Goal: Check status: Check status

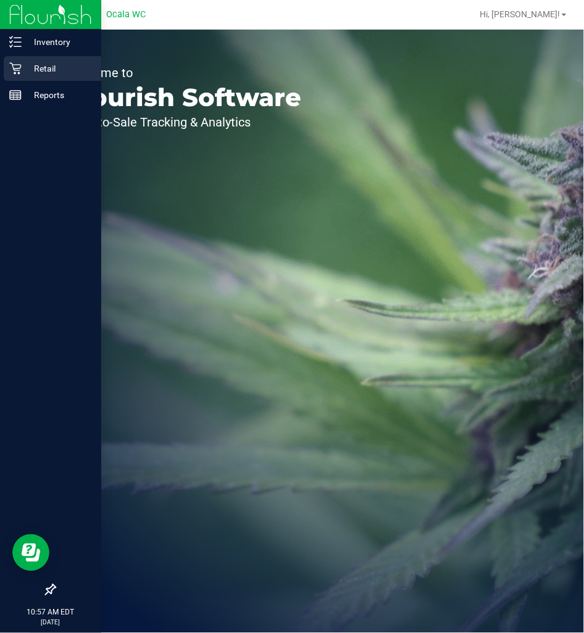
click at [28, 70] on p "Retail" at bounding box center [59, 68] width 74 height 15
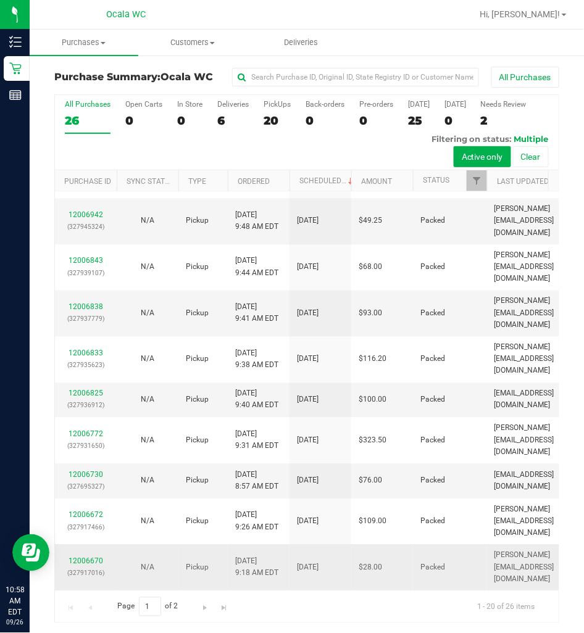
scroll to position [2, 0]
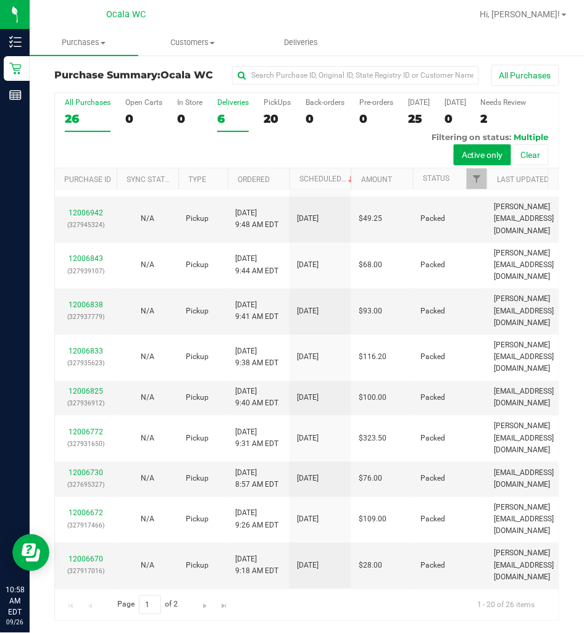
click at [230, 109] on label "Deliveries 6" at bounding box center [232, 115] width 31 height 34
click at [0, 0] on input "Deliveries 6" at bounding box center [0, 0] width 0 height 0
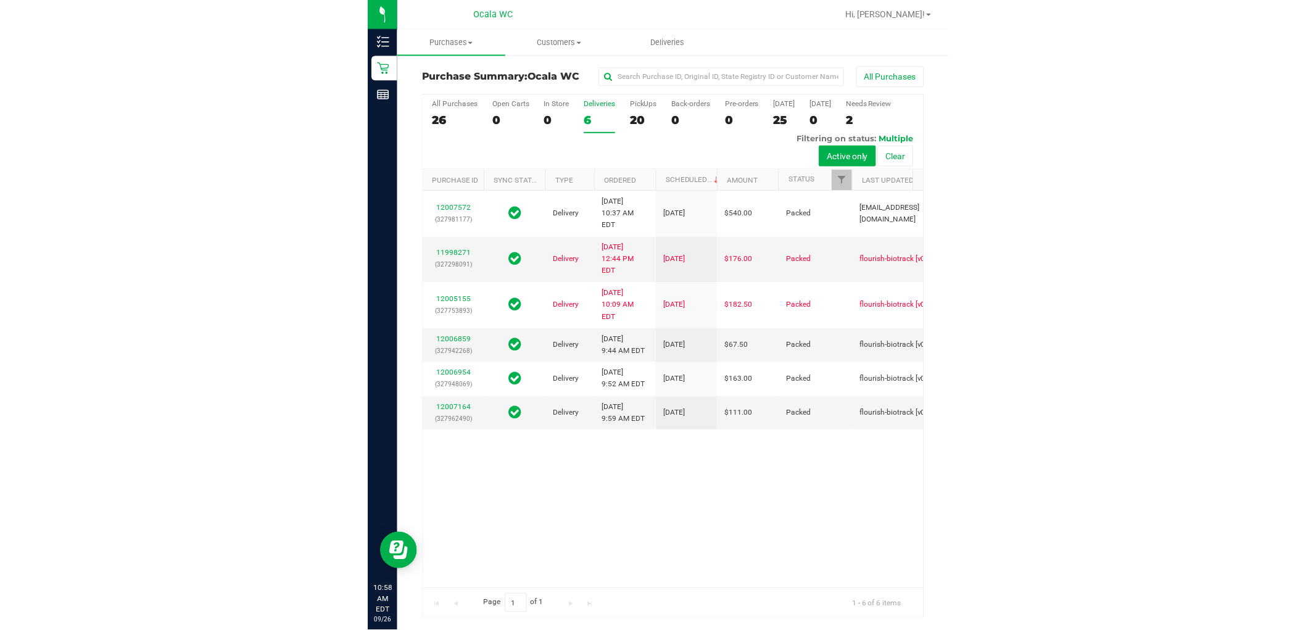
scroll to position [0, 0]
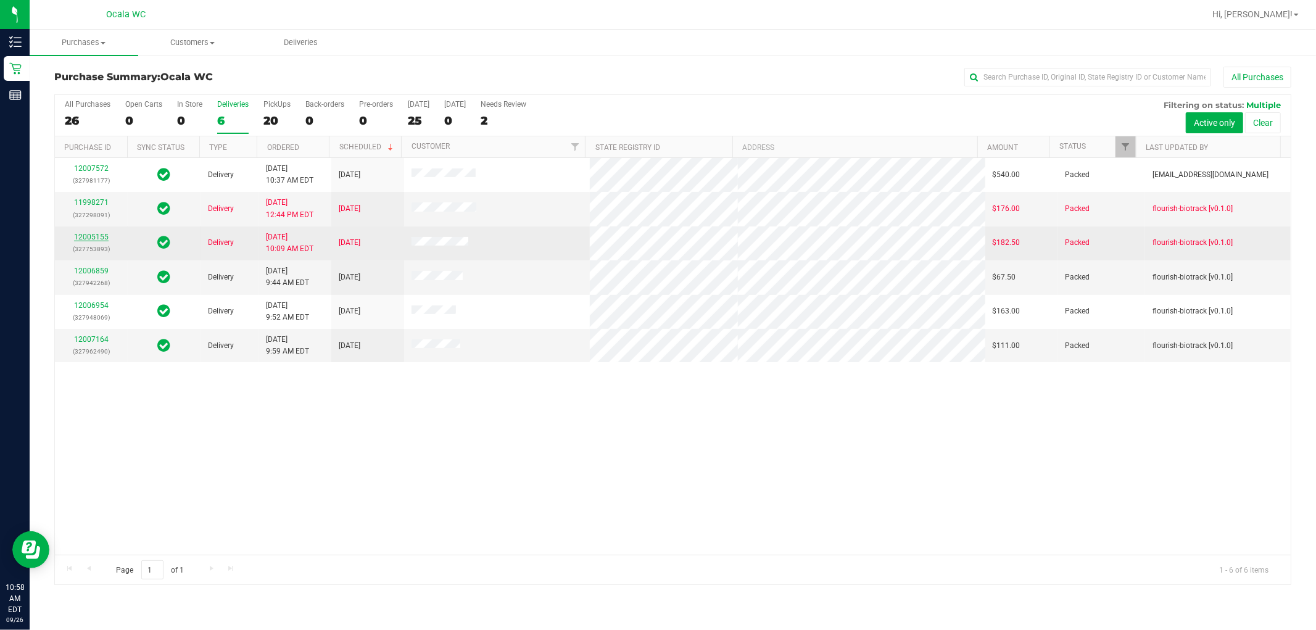
click at [88, 239] on link "12005155" at bounding box center [91, 237] width 35 height 9
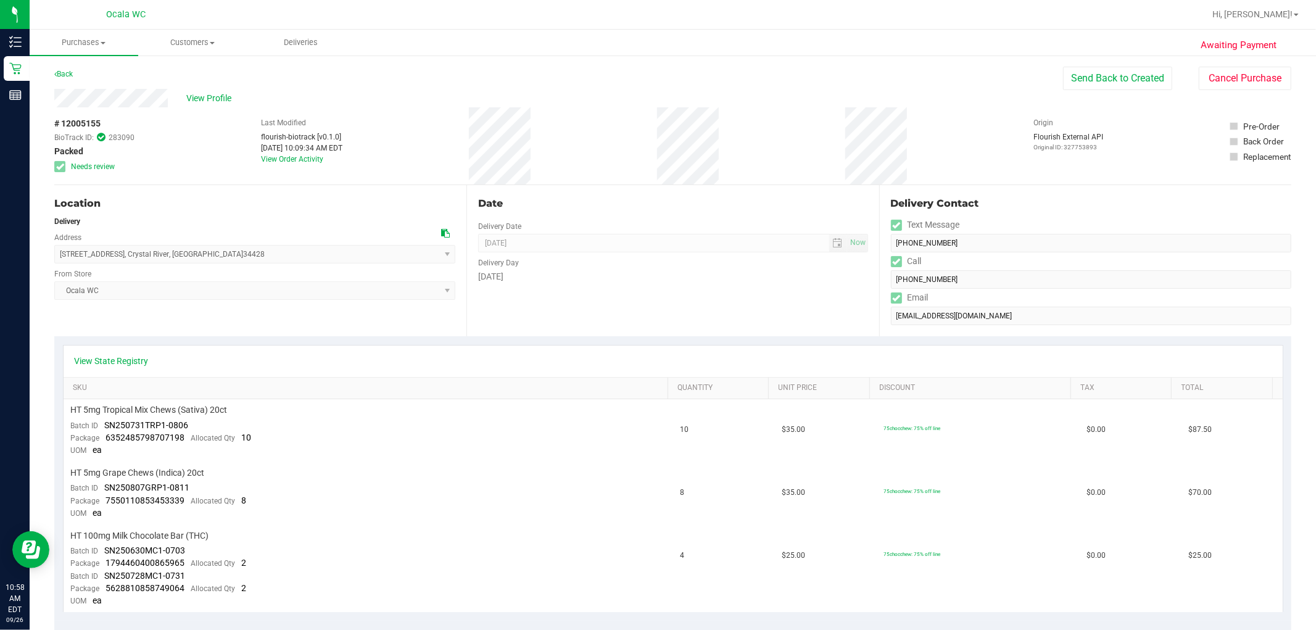
click at [67, 78] on div "Back" at bounding box center [63, 74] width 19 height 15
click at [66, 77] on link "Back" at bounding box center [63, 74] width 19 height 9
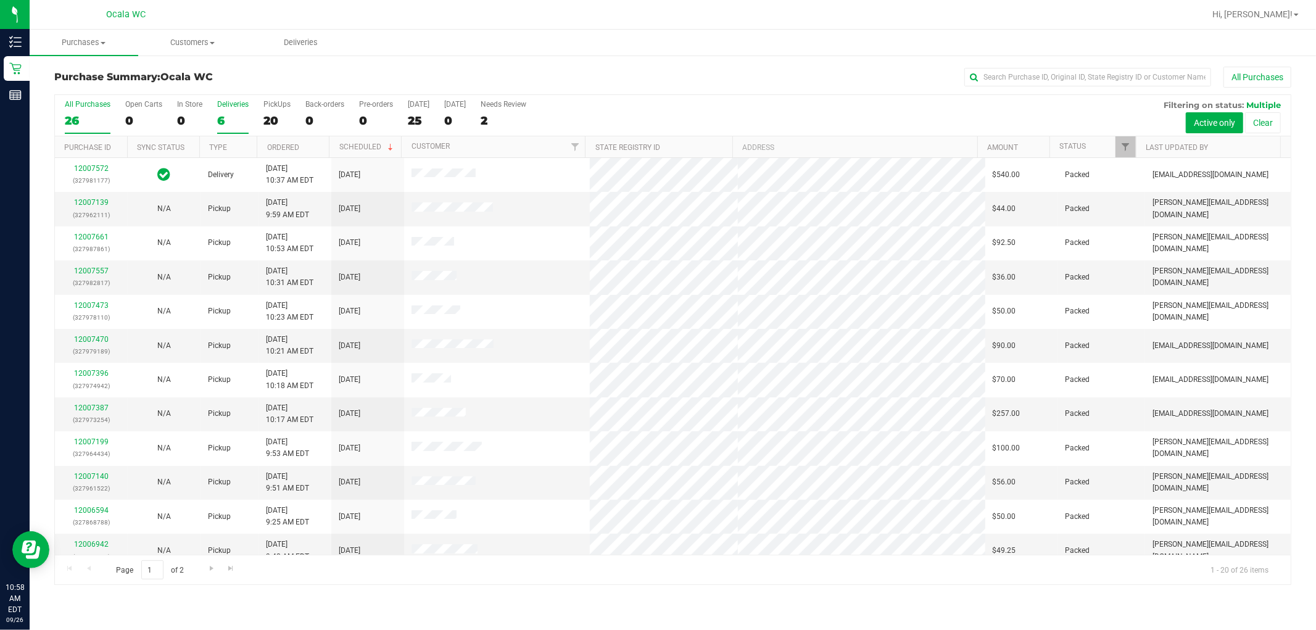
click at [223, 105] on div "Deliveries" at bounding box center [232, 104] width 31 height 9
click at [0, 0] on input "Deliveries 6" at bounding box center [0, 0] width 0 height 0
